Goal: Information Seeking & Learning: Learn about a topic

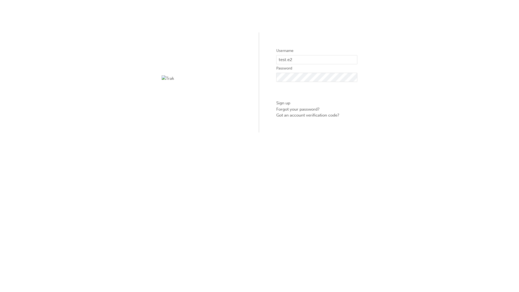
type input "test.e2e.user14"
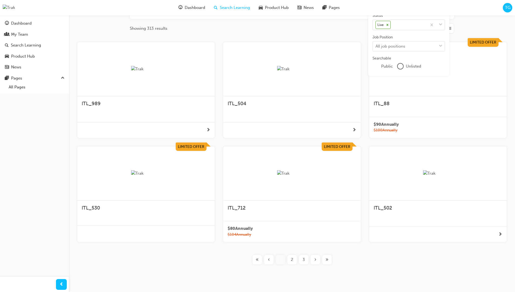
scroll to position [97, 0]
